Goal: Information Seeking & Learning: Learn about a topic

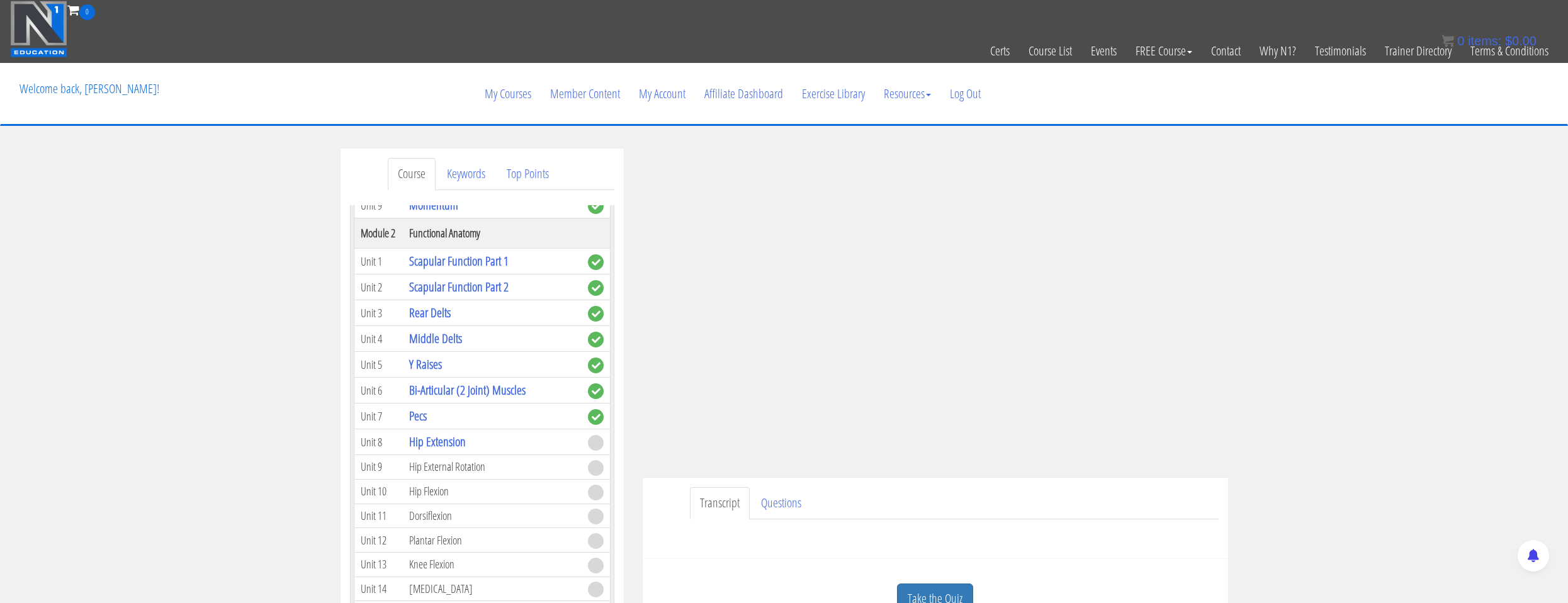
scroll to position [441, 0]
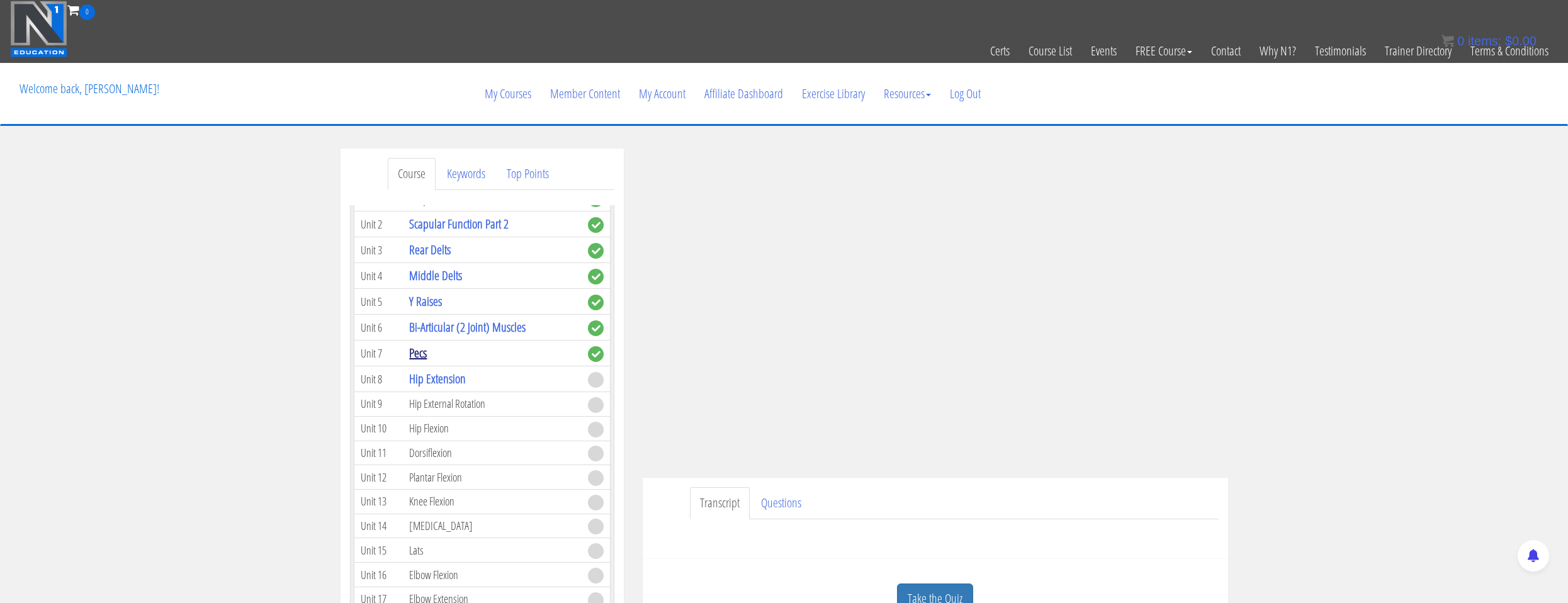
click at [420, 350] on link "Pecs" at bounding box center [418, 353] width 18 height 17
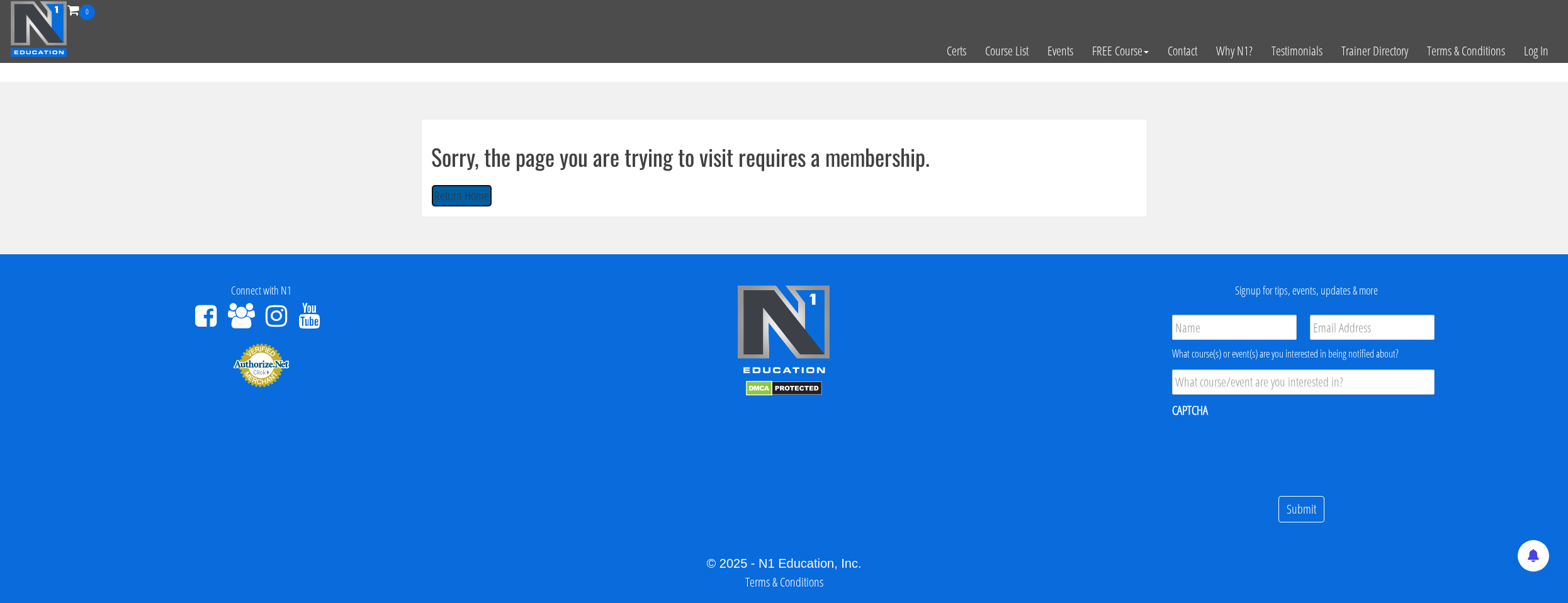
click at [478, 202] on button "Return Home" at bounding box center [462, 196] width 61 height 23
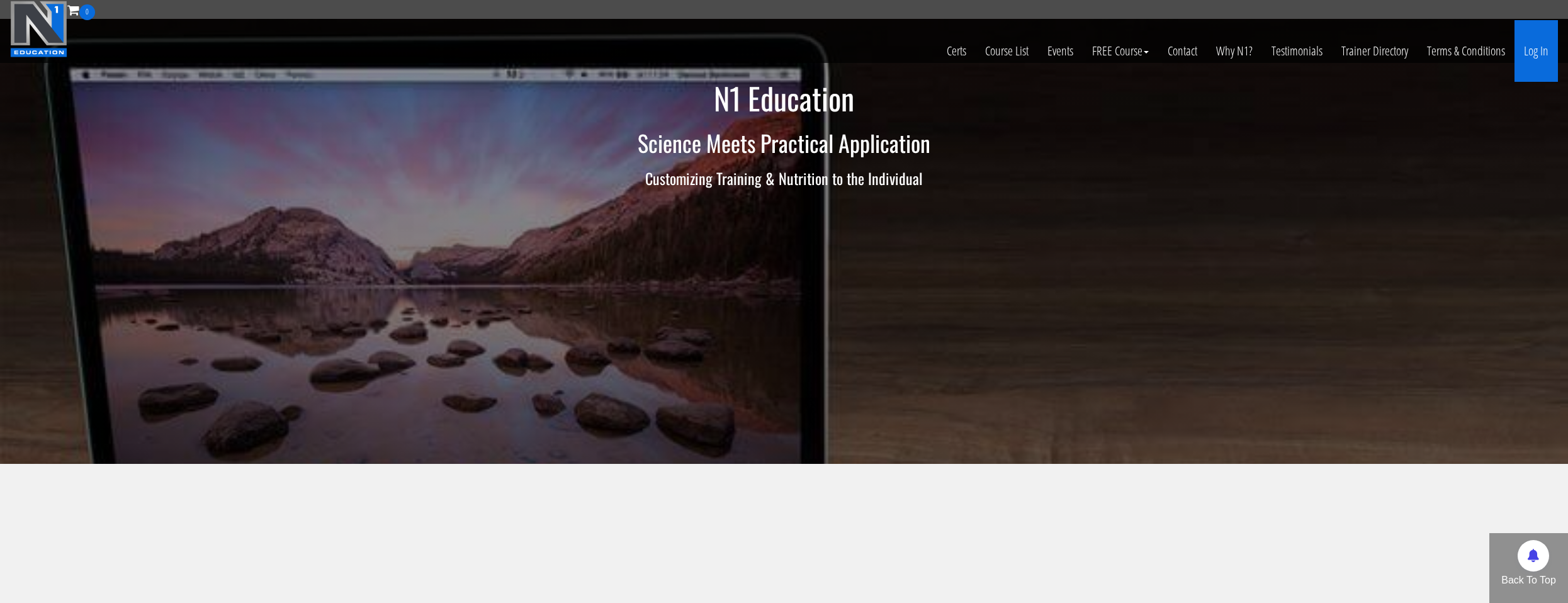
click at [1536, 58] on link "Log In" at bounding box center [1536, 51] width 43 height 62
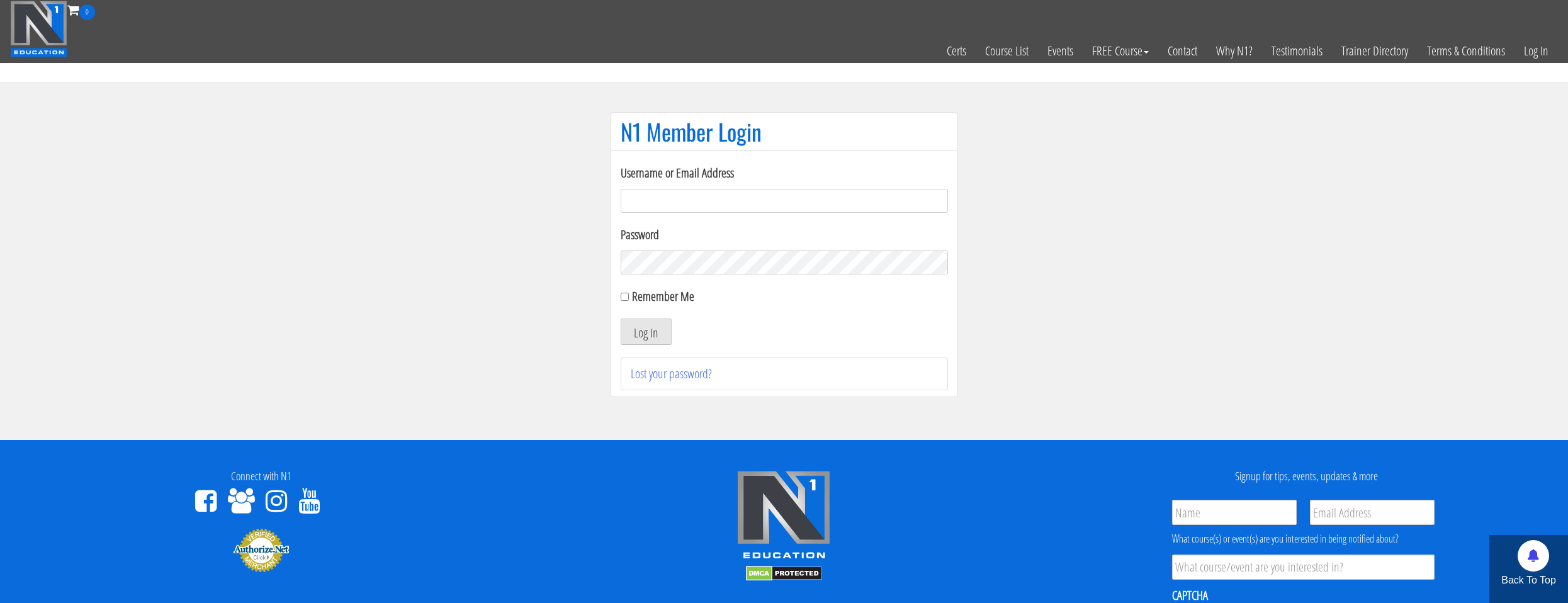
click at [752, 213] on form "Username or Email Address Password Remember Me Log In" at bounding box center [784, 253] width 328 height 181
drag, startPoint x: 753, startPoint y: 204, endPoint x: 751, endPoint y: 213, distance: 9.2
click at [753, 204] on input "Username or Email Address" at bounding box center [784, 201] width 328 height 24
type input "[EMAIL_ADDRESS][DOMAIN_NAME]"
click at [675, 299] on label "Remember Me" at bounding box center [663, 296] width 62 height 17
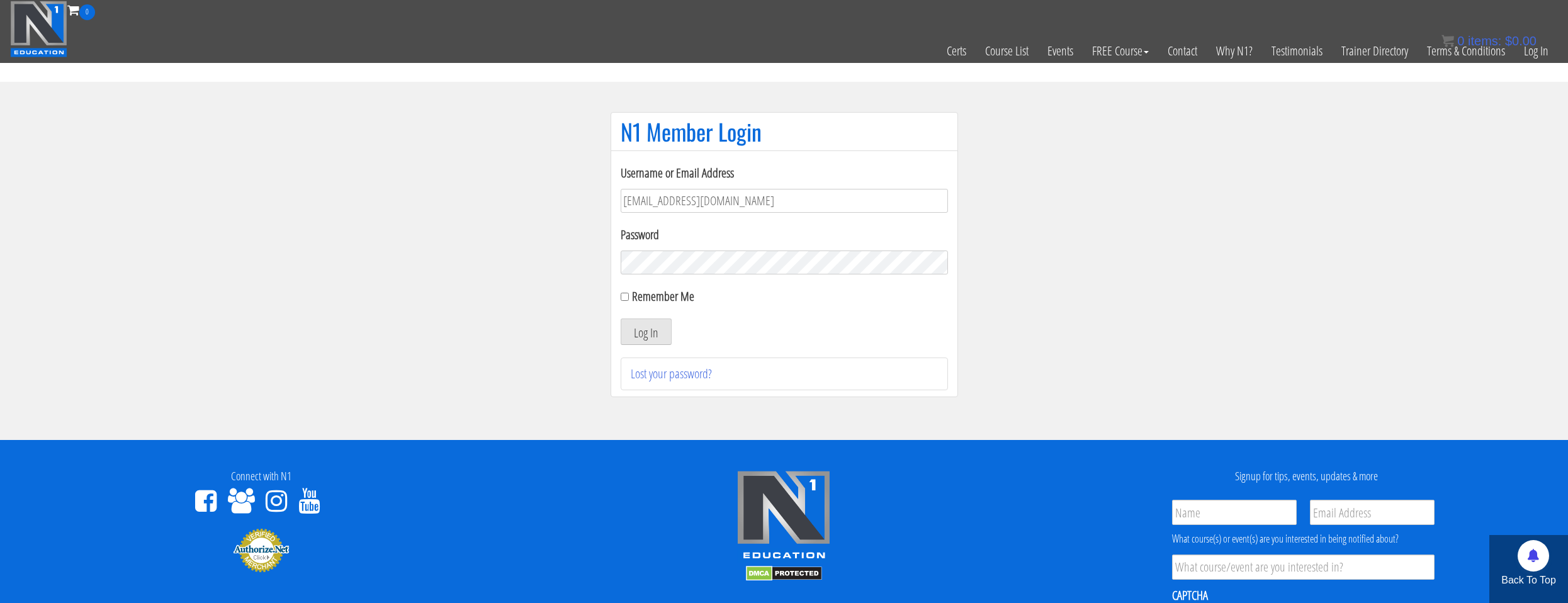
click at [629, 299] on input "Remember Me" at bounding box center [625, 297] width 9 height 9
checkbox input "true"
click at [666, 330] on button "Log In" at bounding box center [647, 331] width 51 height 26
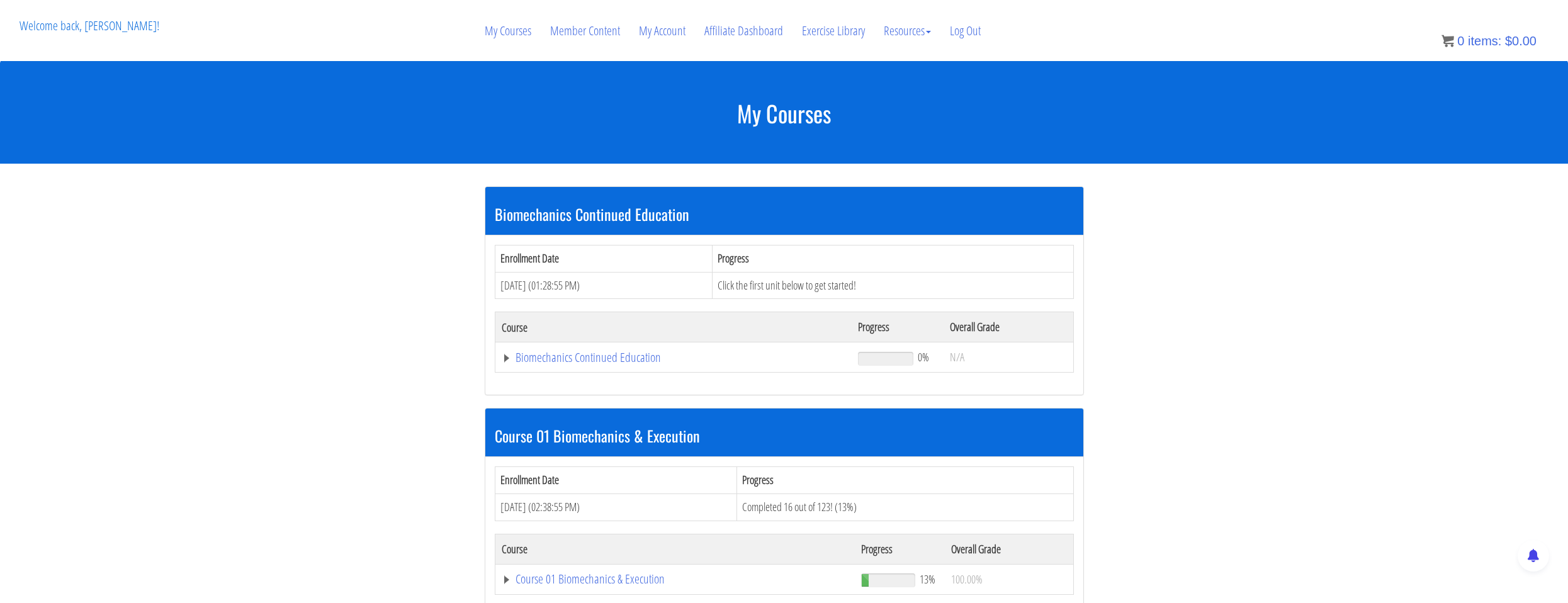
scroll to position [189, 0]
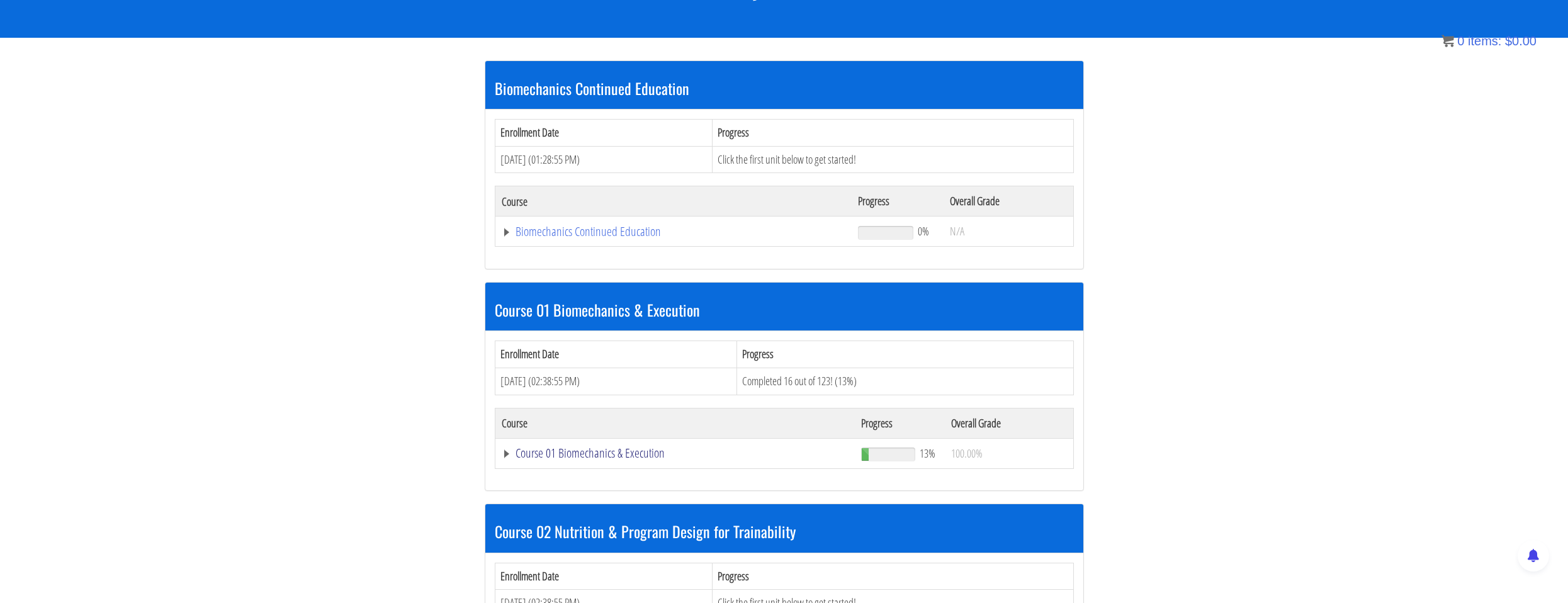
click at [639, 238] on link "Course 01 Biomechanics & Execution" at bounding box center [674, 231] width 345 height 13
click at [603, 238] on link "Course 01 Biomechanics & Execution" at bounding box center [674, 231] width 345 height 13
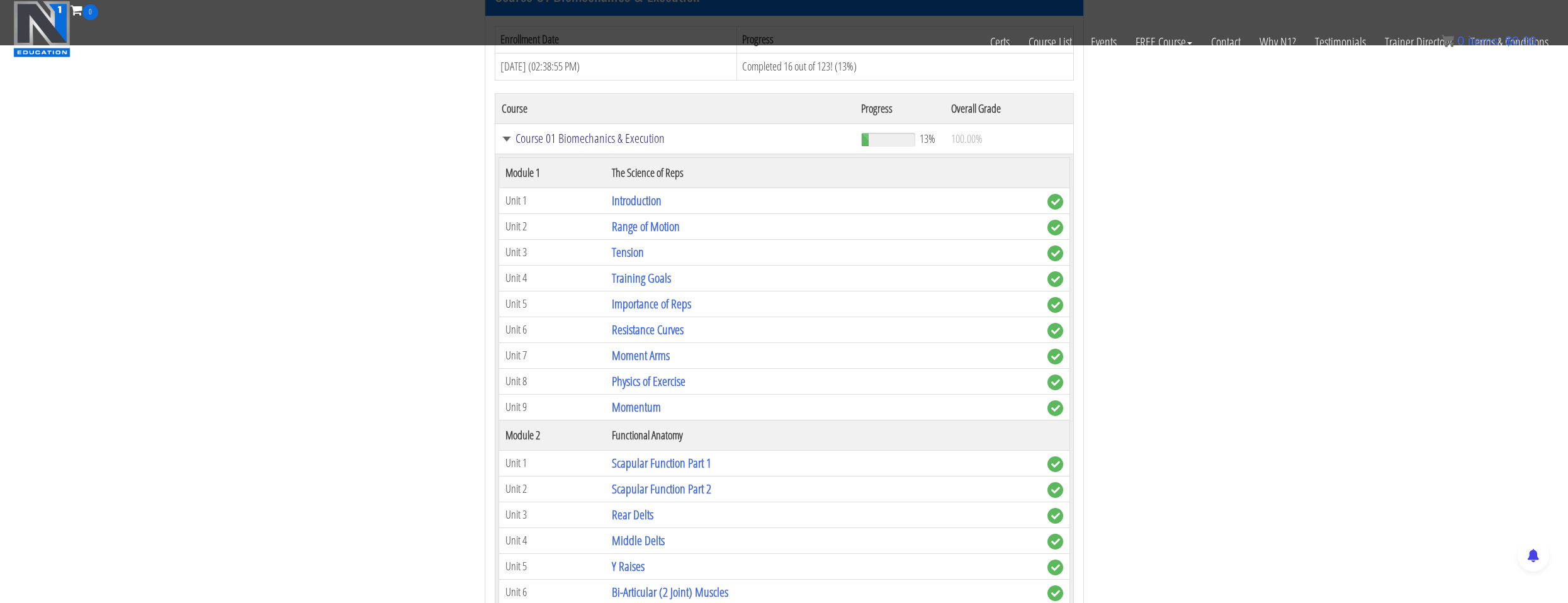
scroll to position [566, 0]
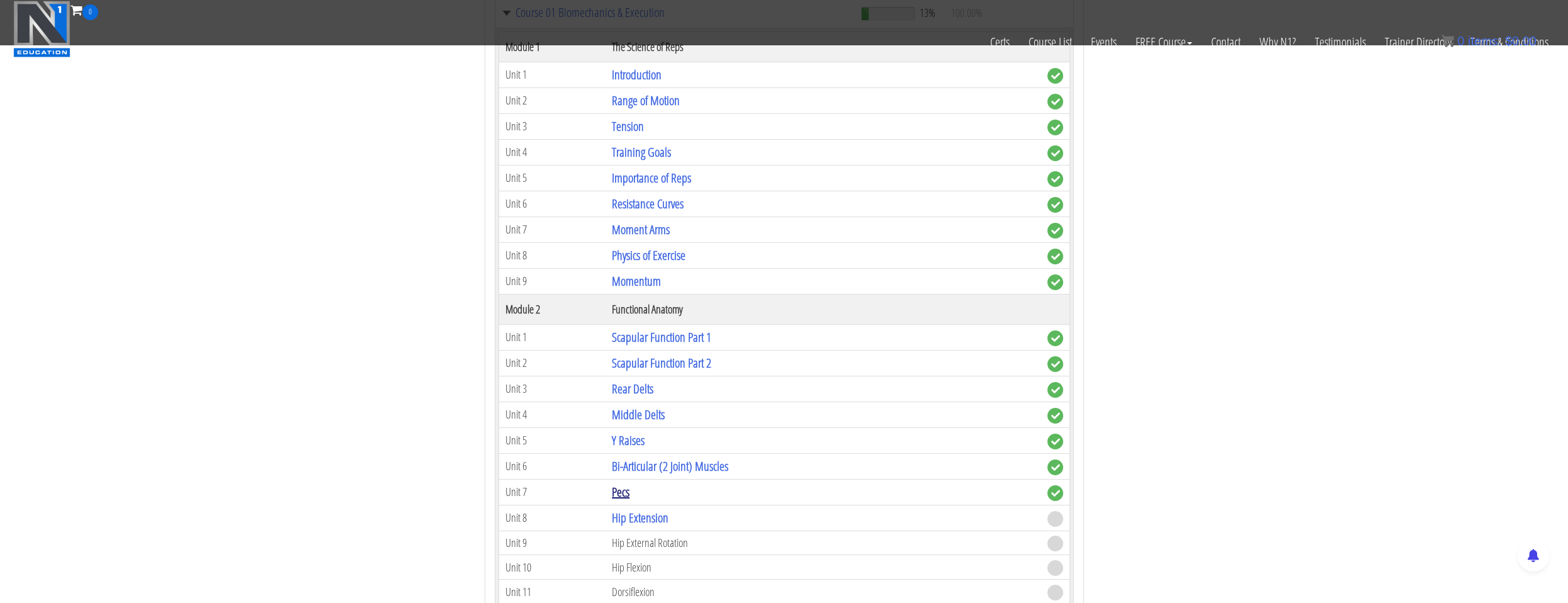
click at [627, 493] on link "Pecs" at bounding box center [620, 492] width 18 height 17
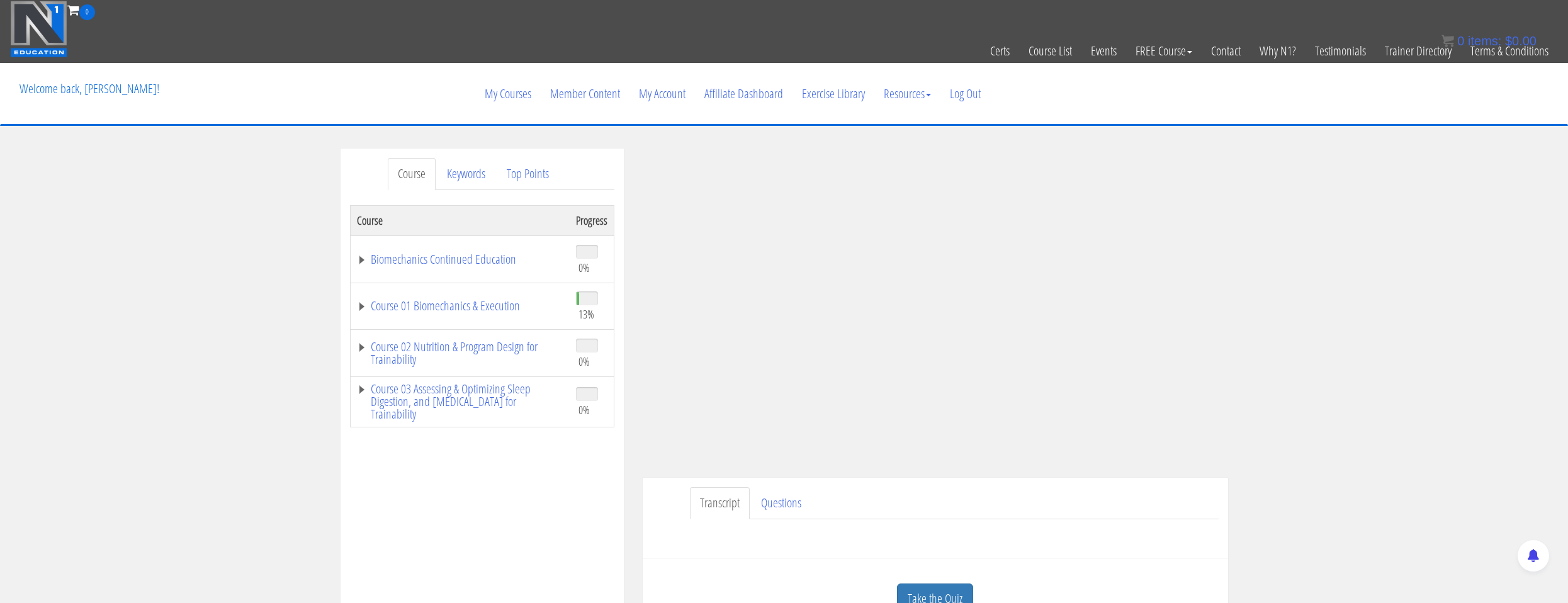
scroll to position [63, 0]
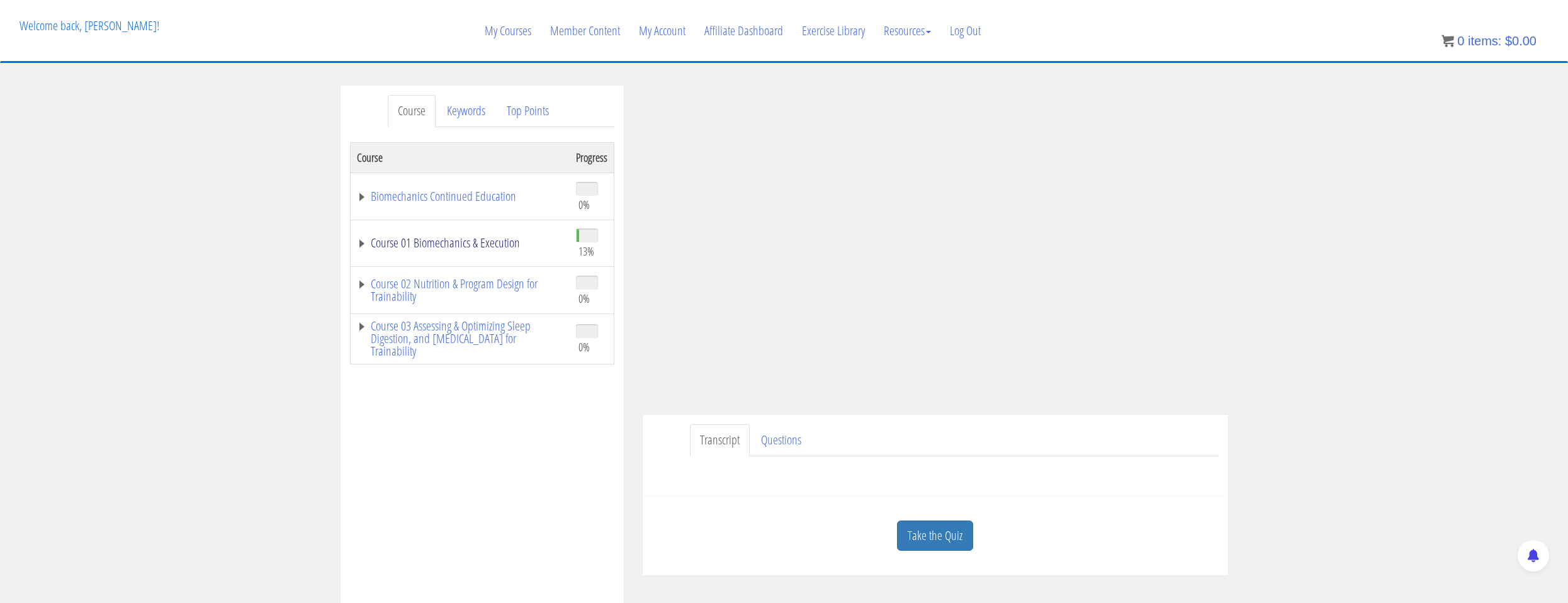
click at [418, 249] on link "Course 01 Biomechanics & Execution" at bounding box center [460, 242] width 207 height 13
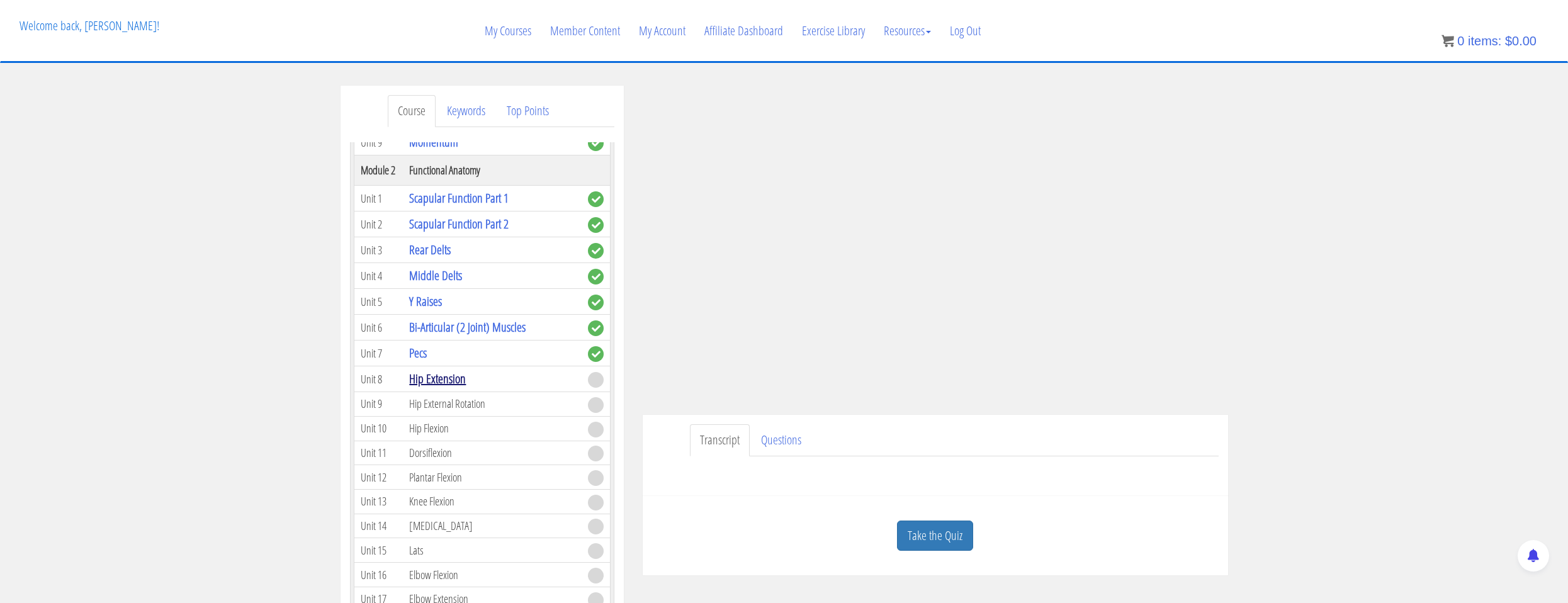
scroll to position [441, 0]
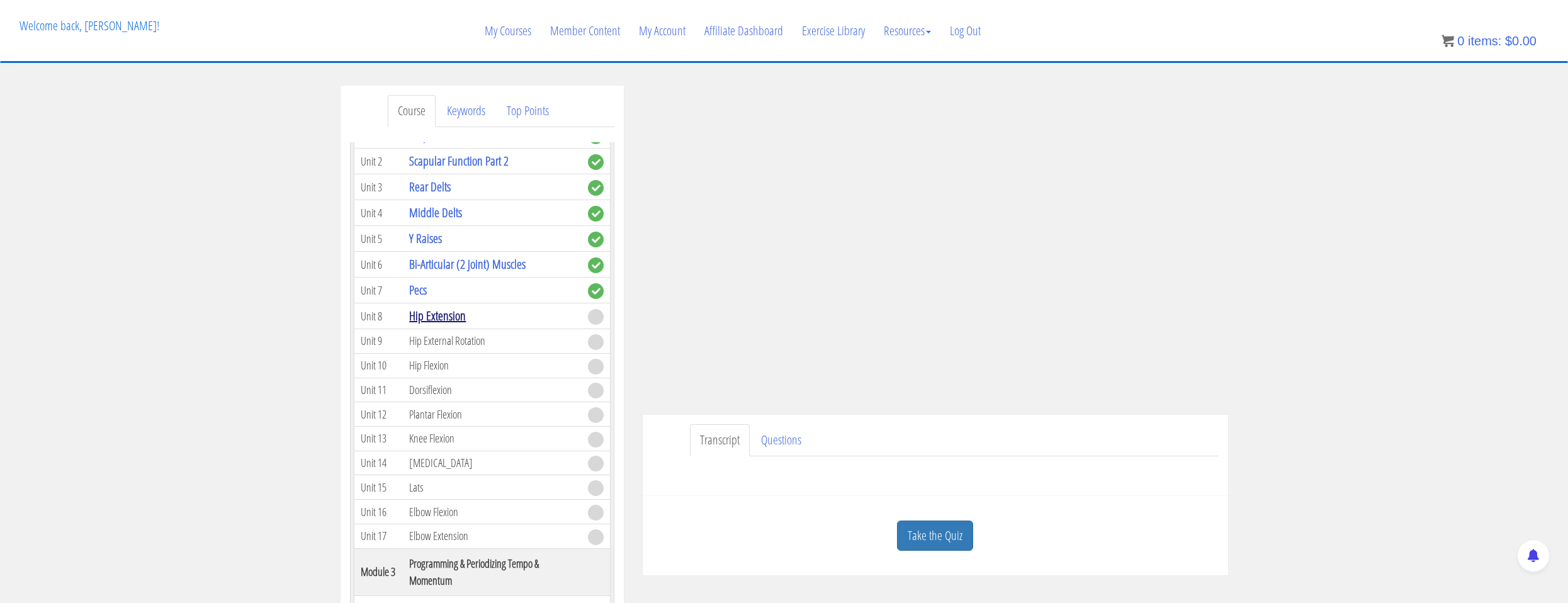
click at [449, 316] on link "Hip Extension" at bounding box center [437, 316] width 57 height 17
